Goal: Task Accomplishment & Management: Use online tool/utility

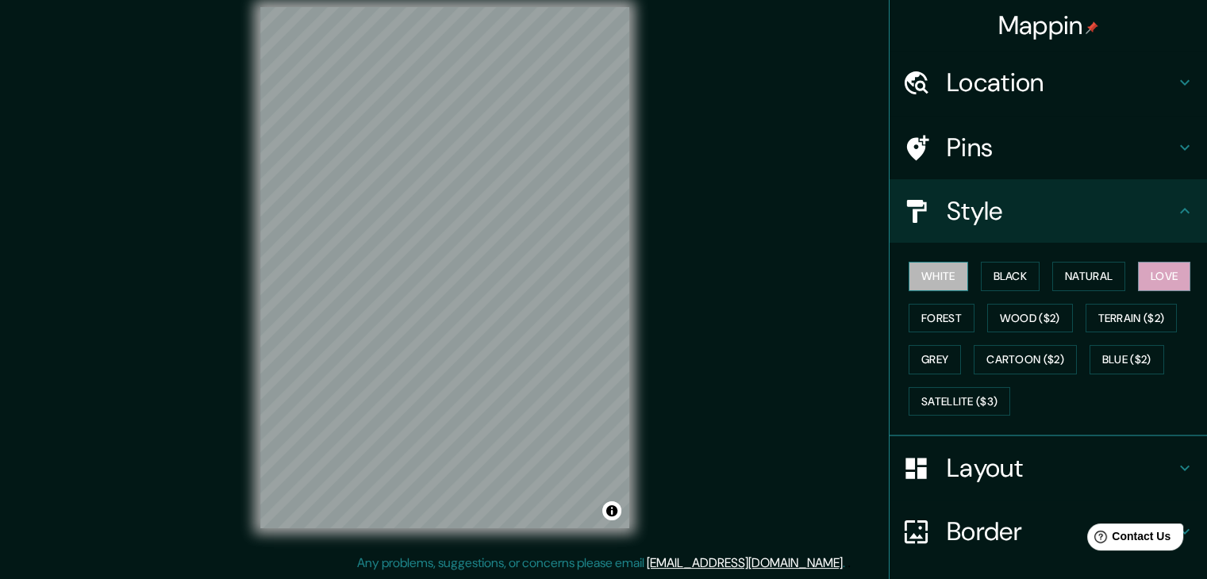
click at [919, 282] on button "White" at bounding box center [938, 276] width 60 height 29
click at [1150, 277] on button "Love" at bounding box center [1164, 276] width 52 height 29
click at [917, 274] on button "White" at bounding box center [938, 276] width 60 height 29
click at [1138, 280] on button "Love" at bounding box center [1164, 276] width 52 height 29
click at [1104, 277] on button "Natural" at bounding box center [1088, 276] width 73 height 29
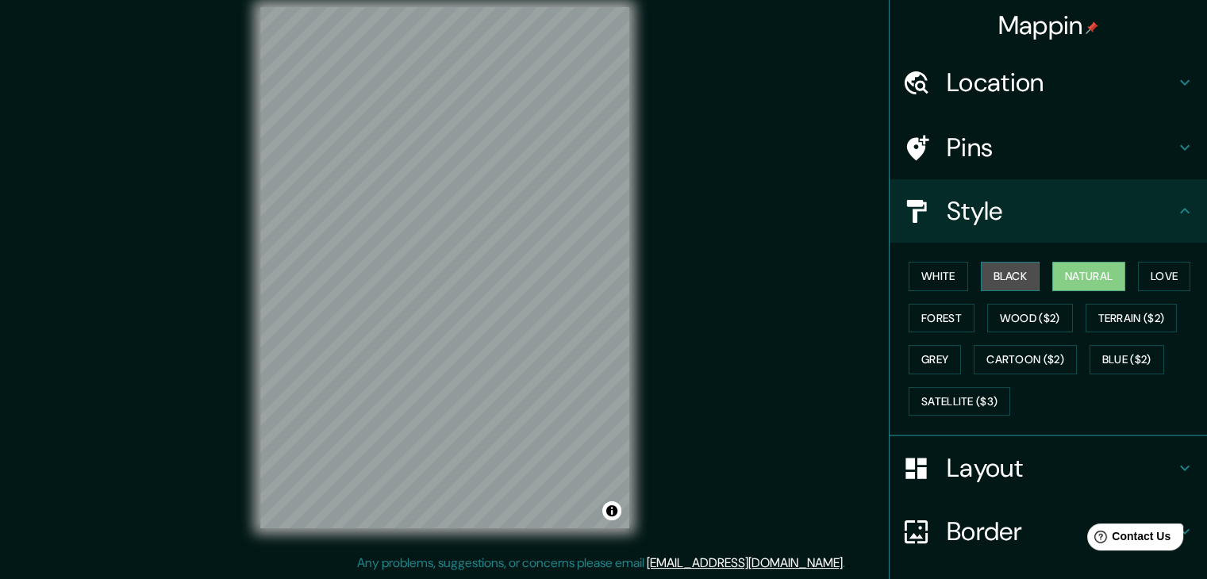
click at [1004, 277] on button "Black" at bounding box center [1011, 276] width 60 height 29
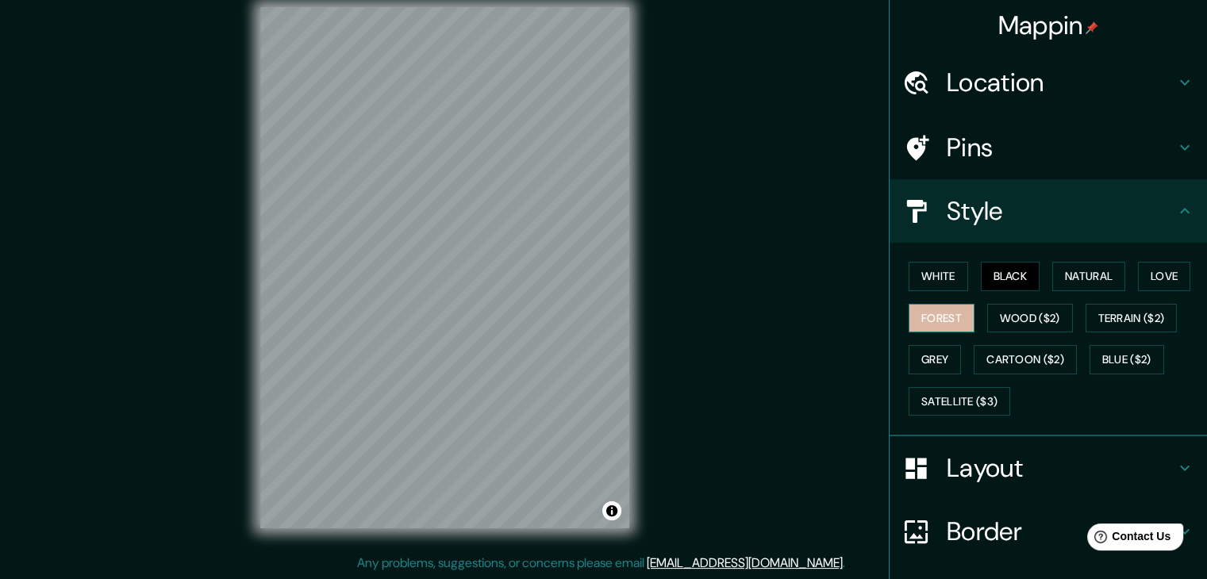
click at [926, 319] on button "Forest" at bounding box center [941, 318] width 66 height 29
click at [930, 275] on button "White" at bounding box center [938, 276] width 60 height 29
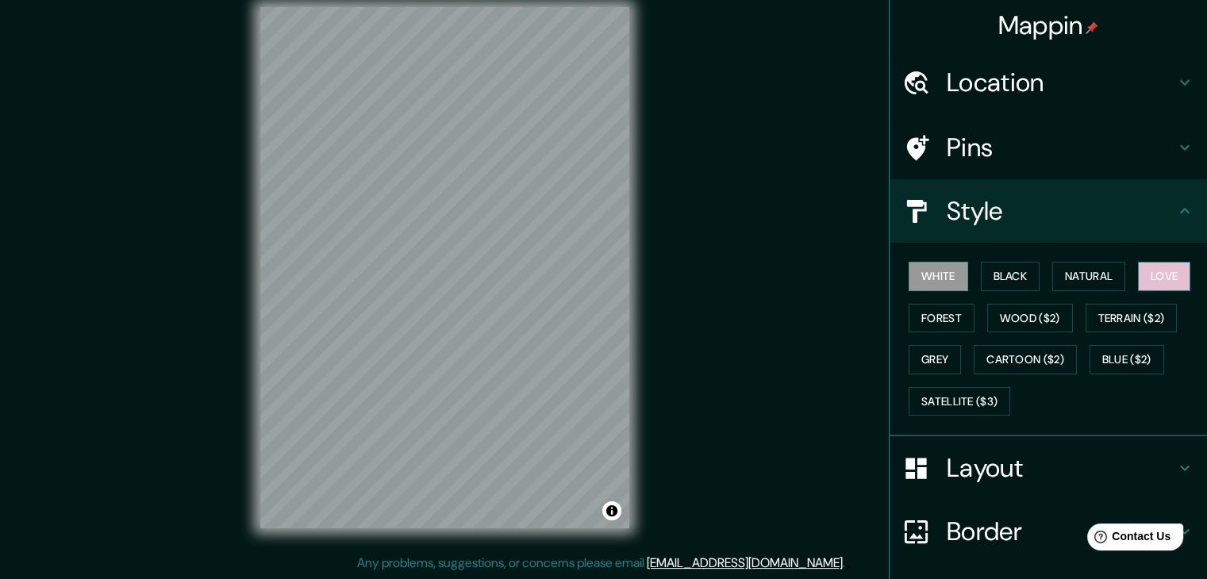
click at [1138, 288] on button "Love" at bounding box center [1164, 276] width 52 height 29
click at [936, 313] on button "Forest" at bounding box center [941, 318] width 66 height 29
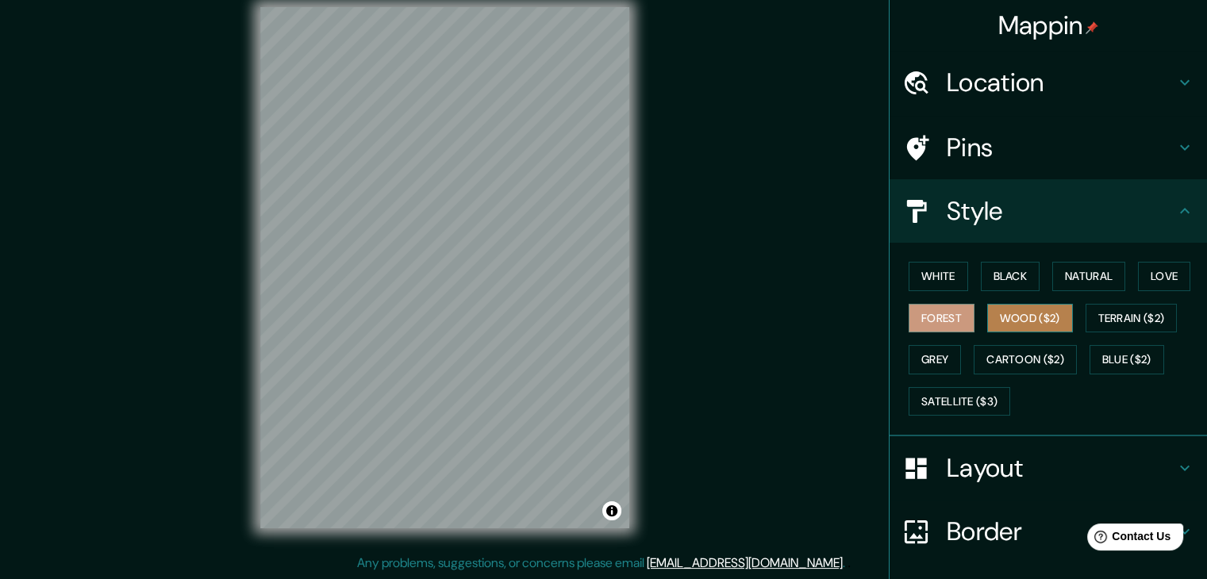
click at [1008, 329] on button "Wood ($2)" at bounding box center [1030, 318] width 86 height 29
drag, startPoint x: 1134, startPoint y: 327, endPoint x: 1124, endPoint y: 332, distance: 10.6
click at [1124, 332] on div "White Black Natural Love Forest Wood ($2) Terrain ($2) Grey Cartoon ($2) Blue (…" at bounding box center [1054, 338] width 305 height 167
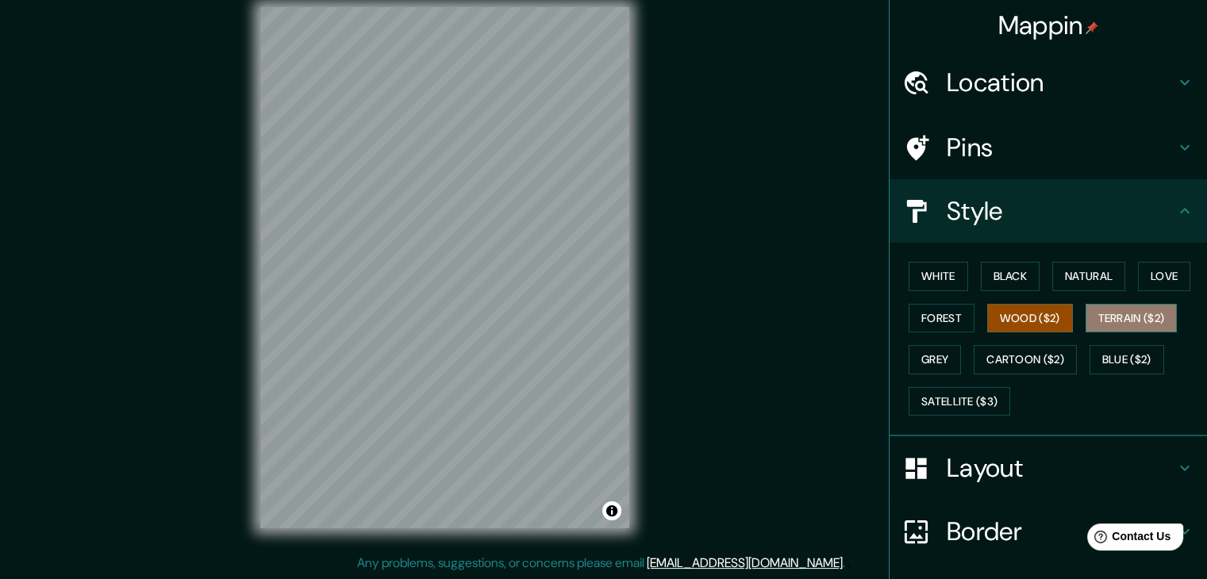
click at [1123, 311] on button "Terrain ($2)" at bounding box center [1131, 318] width 92 height 29
click at [929, 350] on button "Grey" at bounding box center [934, 359] width 52 height 29
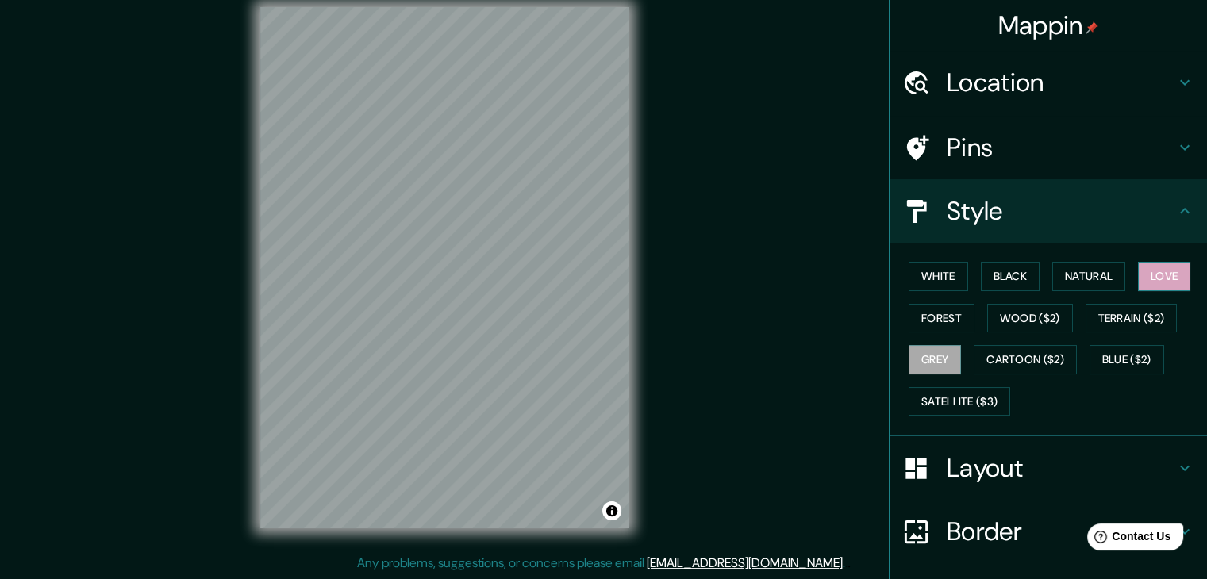
click at [1148, 281] on button "Love" at bounding box center [1164, 276] width 52 height 29
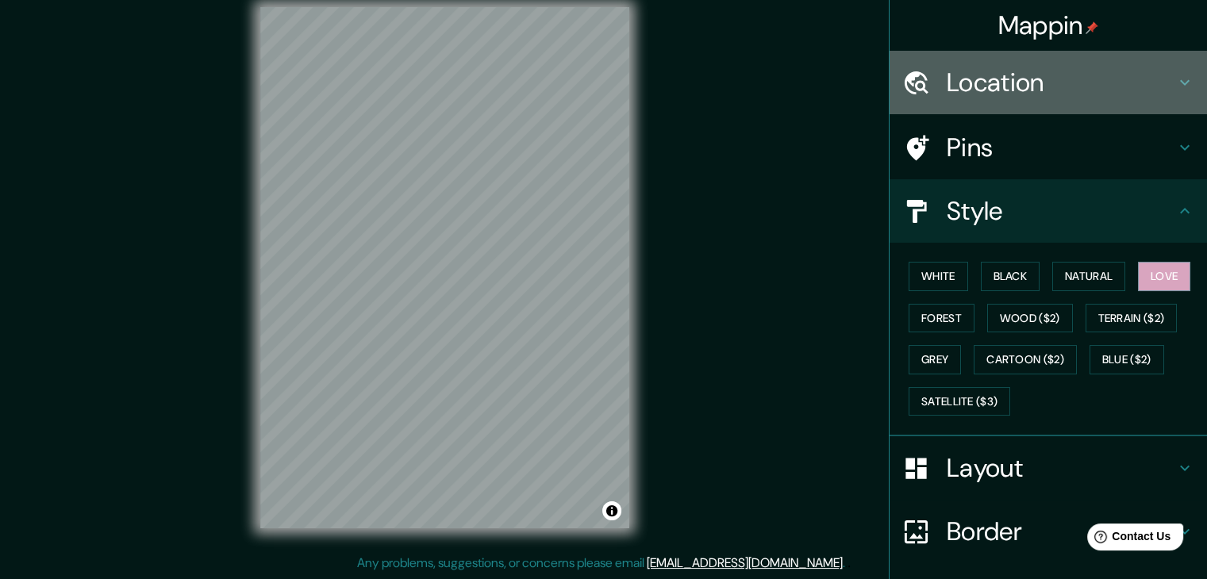
click at [969, 74] on h4 "Location" at bounding box center [1060, 83] width 228 height 32
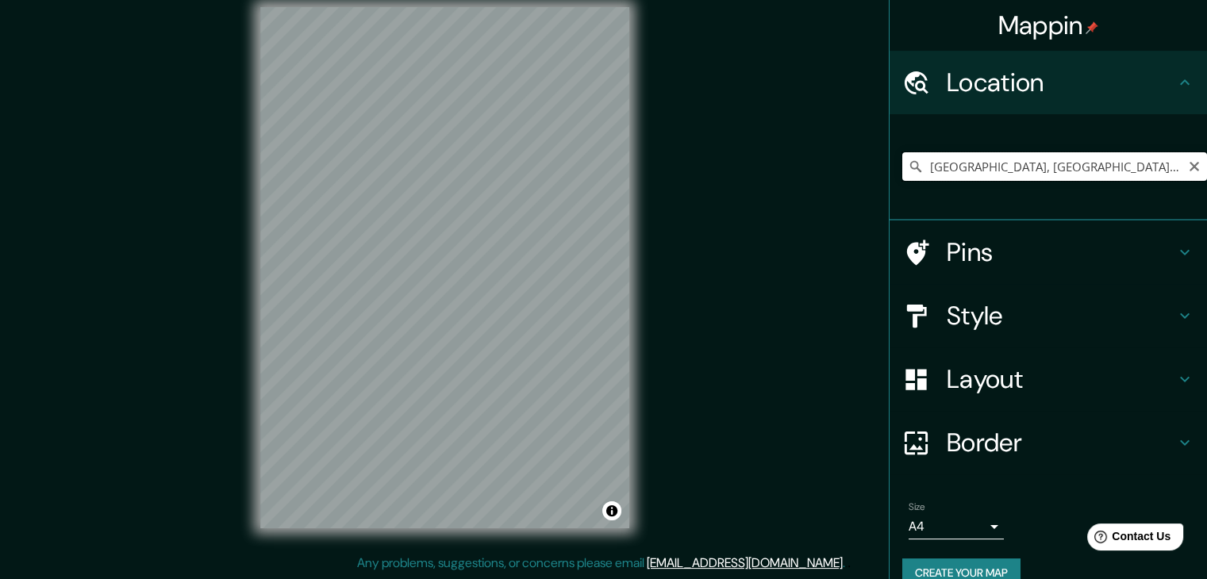
click at [1150, 171] on input "[GEOGRAPHIC_DATA], [GEOGRAPHIC_DATA], [GEOGRAPHIC_DATA], [GEOGRAPHIC_DATA]" at bounding box center [1054, 166] width 305 height 29
click at [1152, 167] on input "[GEOGRAPHIC_DATA], [GEOGRAPHIC_DATA], [GEOGRAPHIC_DATA], [GEOGRAPHIC_DATA]" at bounding box center [1054, 166] width 305 height 29
click at [1004, 166] on input "[GEOGRAPHIC_DATA], [GEOGRAPHIC_DATA], [GEOGRAPHIC_DATA], [GEOGRAPHIC_DATA]" at bounding box center [1054, 166] width 305 height 29
click at [1003, 173] on input "[GEOGRAPHIC_DATA], [GEOGRAPHIC_DATA], [GEOGRAPHIC_DATA], [GEOGRAPHIC_DATA]" at bounding box center [1054, 166] width 305 height 29
click at [1188, 169] on icon "Clear" at bounding box center [1194, 166] width 13 height 13
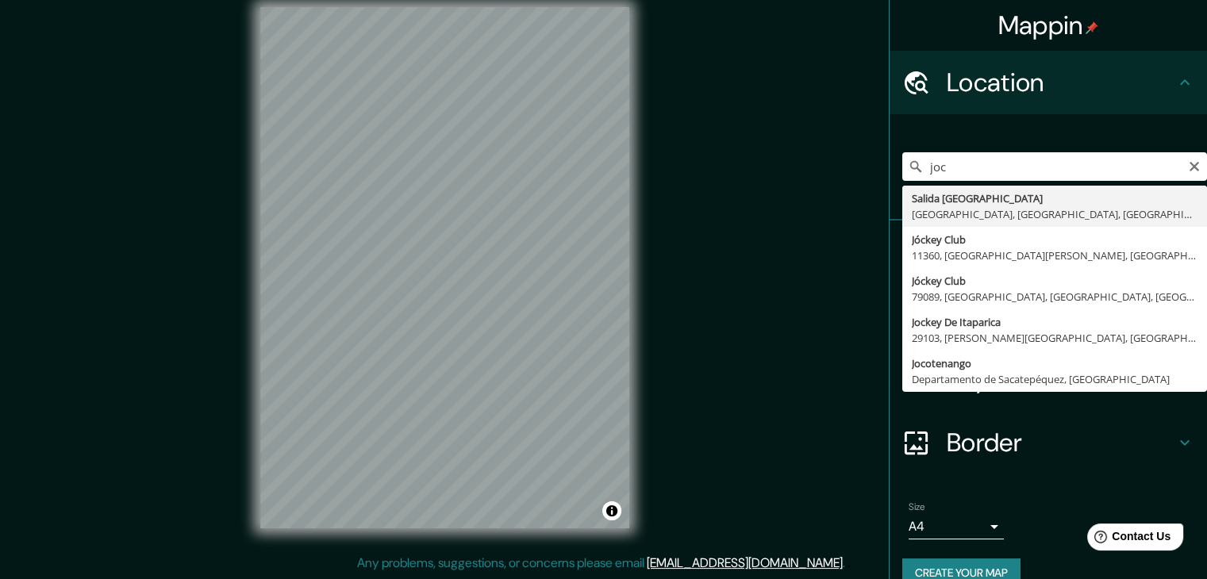
type input "[GEOGRAPHIC_DATA], [GEOGRAPHIC_DATA], [GEOGRAPHIC_DATA], [GEOGRAPHIC_DATA]"
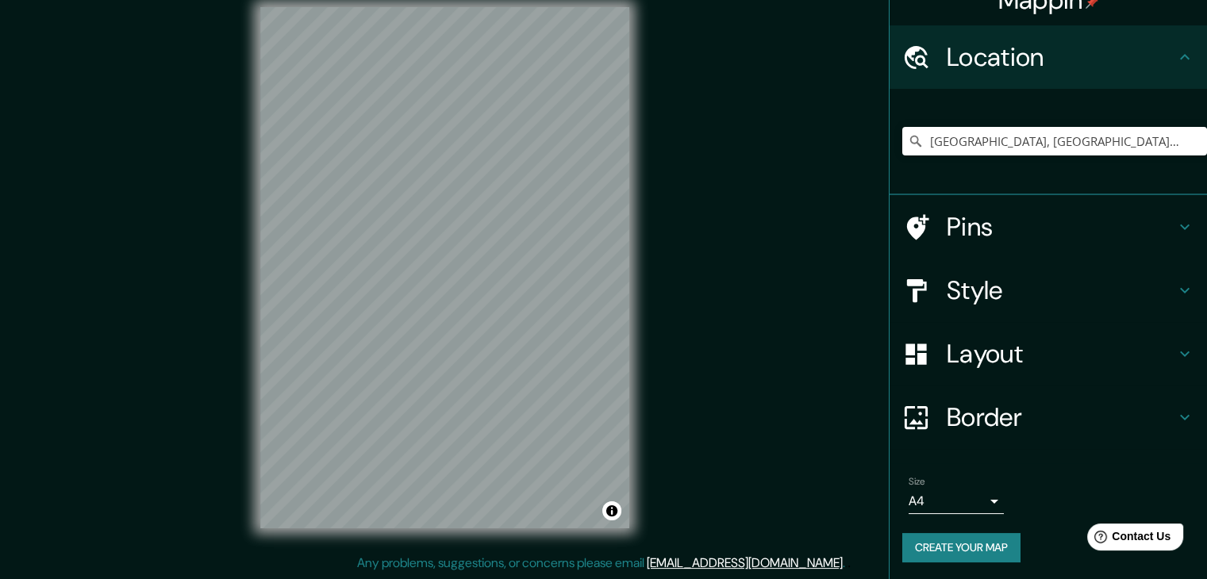
scroll to position [27, 0]
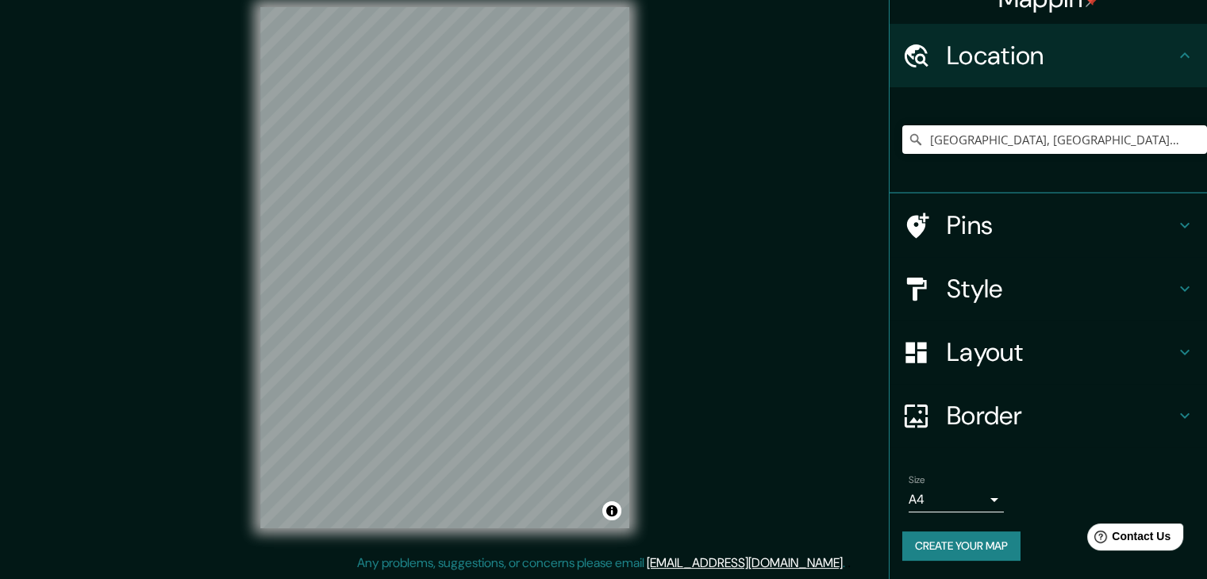
click at [996, 274] on h4 "Style" at bounding box center [1060, 289] width 228 height 32
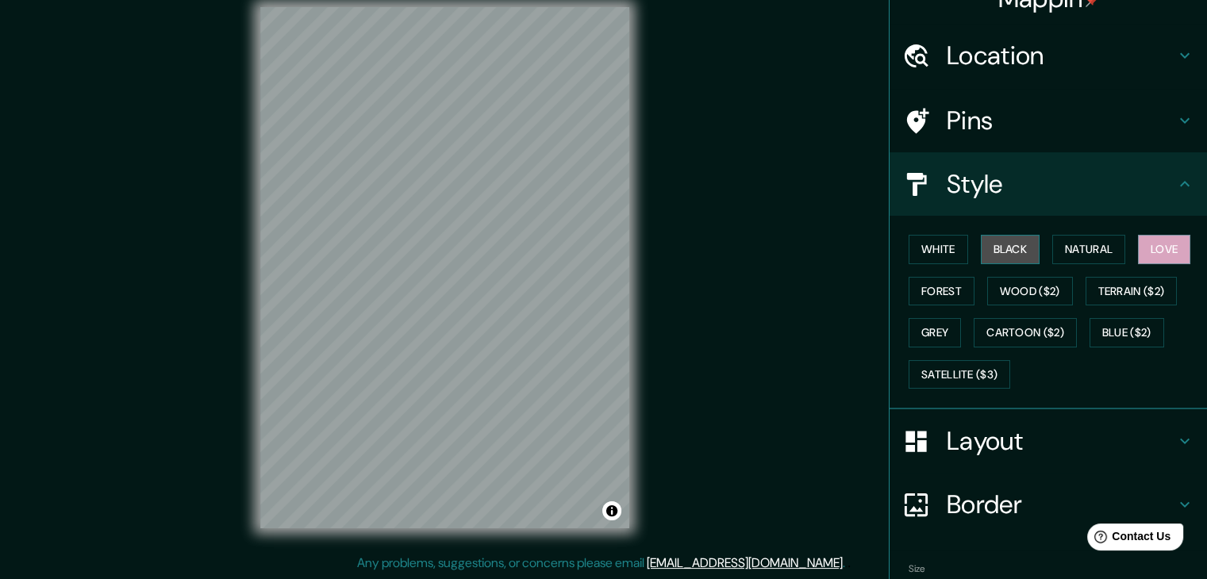
click at [998, 249] on button "Black" at bounding box center [1011, 249] width 60 height 29
click at [1165, 253] on button "Love" at bounding box center [1164, 249] width 52 height 29
click at [1001, 299] on button "Wood ($2)" at bounding box center [1030, 291] width 86 height 29
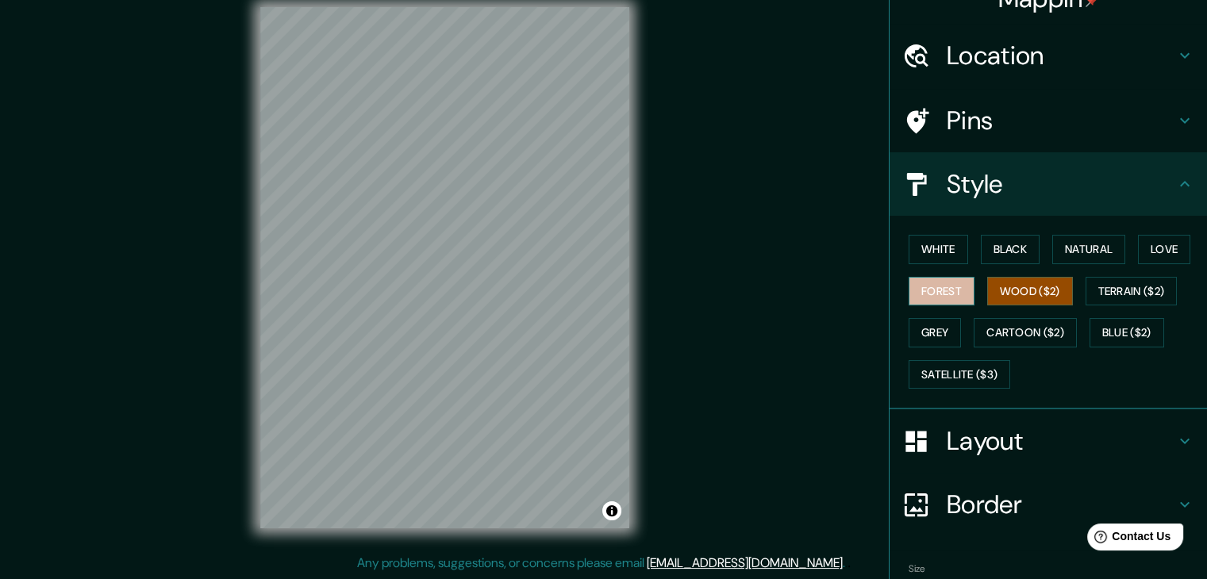
click at [942, 290] on button "Forest" at bounding box center [941, 291] width 66 height 29
click at [916, 323] on button "Grey" at bounding box center [934, 332] width 52 height 29
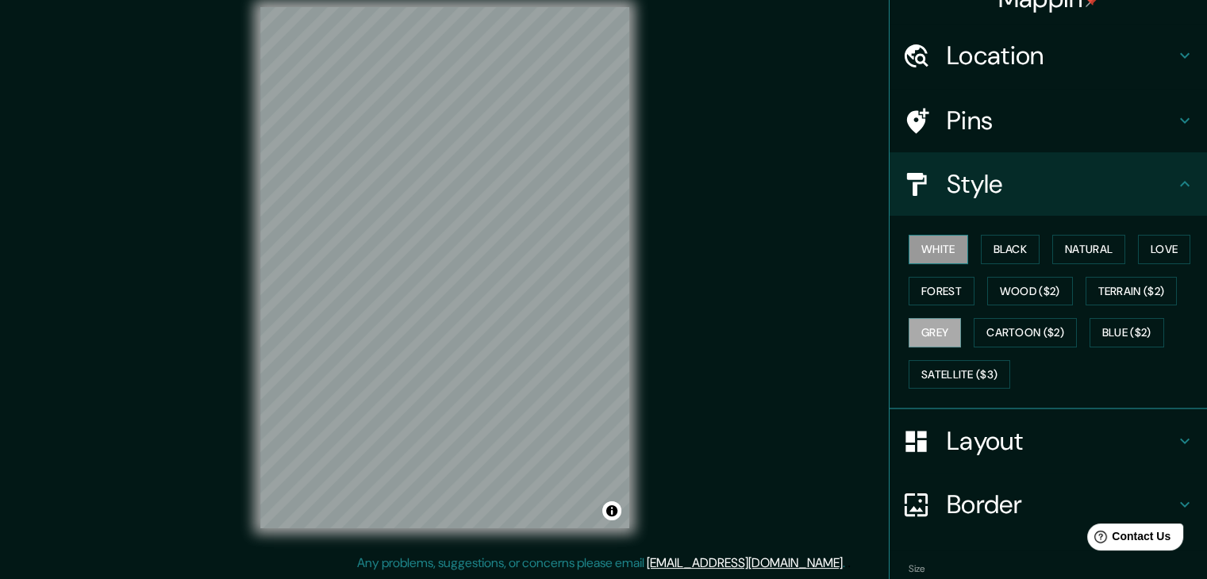
click at [946, 253] on button "White" at bounding box center [938, 249] width 60 height 29
click at [992, 245] on button "Black" at bounding box center [1011, 249] width 60 height 29
click at [942, 255] on button "White" at bounding box center [938, 249] width 60 height 29
click at [1011, 239] on button "Black" at bounding box center [1011, 249] width 60 height 29
click at [944, 288] on button "Forest" at bounding box center [941, 291] width 66 height 29
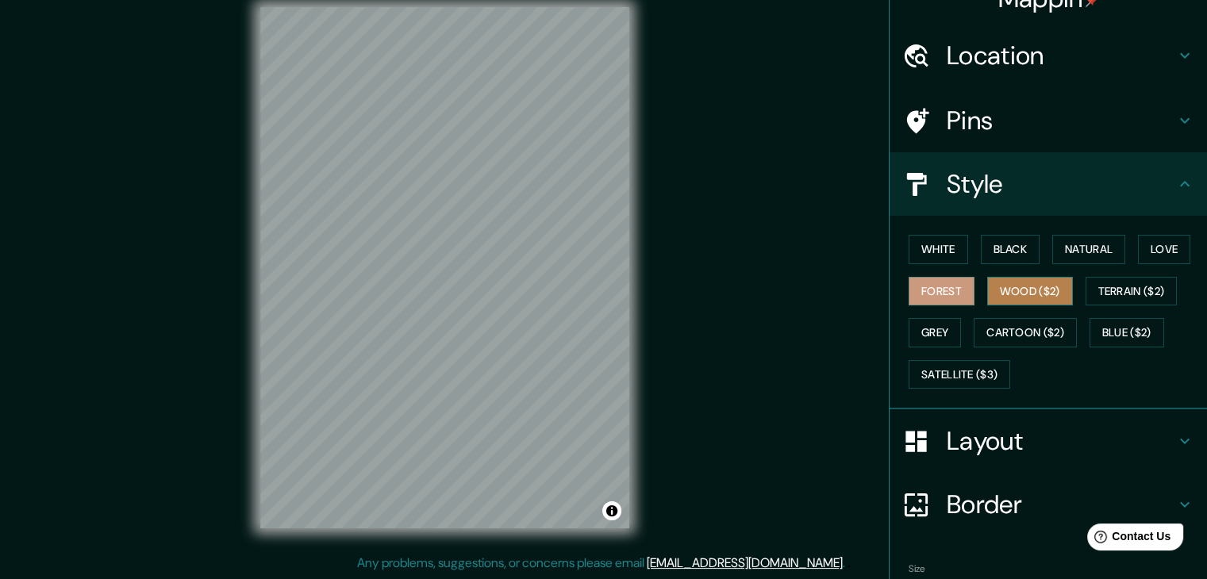
click at [1009, 298] on button "Wood ($2)" at bounding box center [1030, 291] width 86 height 29
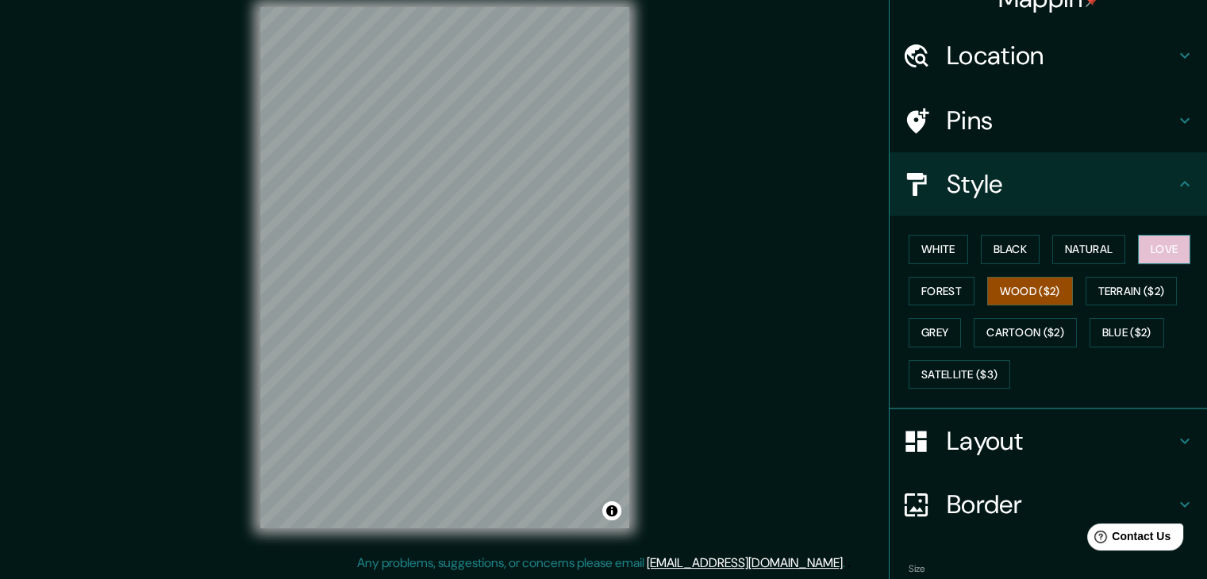
click at [1151, 241] on button "Love" at bounding box center [1164, 249] width 52 height 29
click at [936, 251] on button "White" at bounding box center [938, 249] width 60 height 29
click at [1170, 251] on button "Love" at bounding box center [1164, 249] width 52 height 29
